Goal: Transaction & Acquisition: Purchase product/service

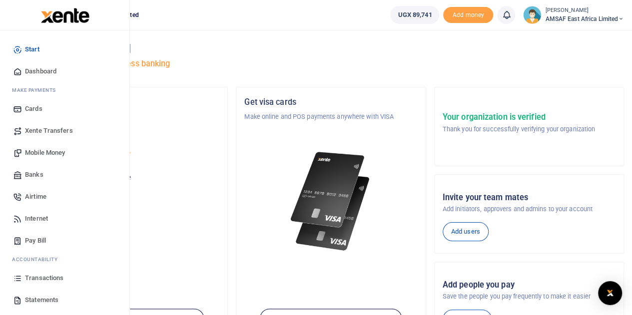
click at [43, 152] on span "Mobile Money" at bounding box center [45, 153] width 40 height 10
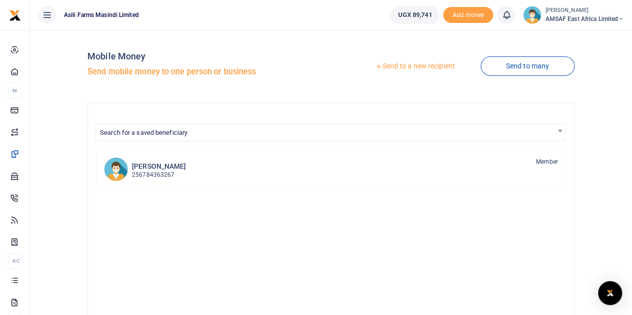
click at [417, 67] on link "Send to a new recipient" at bounding box center [415, 66] width 130 height 18
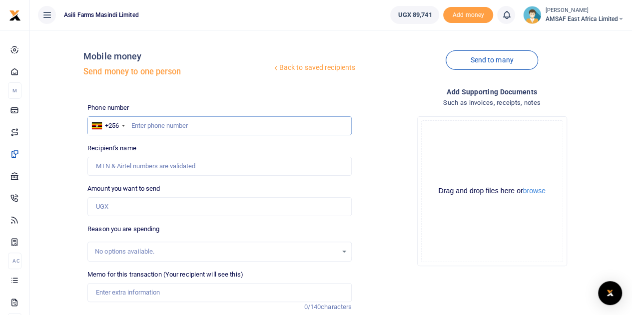
click at [160, 128] on input "text" at bounding box center [219, 125] width 264 height 19
type input "764267884"
type input "[PERSON_NAME]"
type input "764267884"
